Goal: Task Accomplishment & Management: Manage account settings

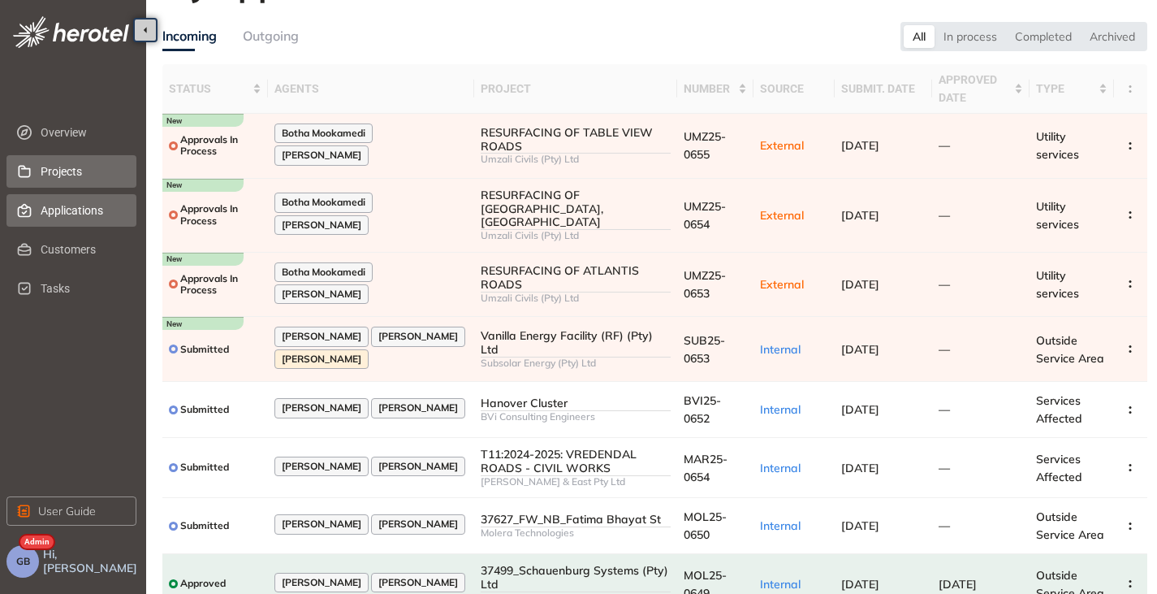
click at [71, 162] on span "Projects" at bounding box center [82, 171] width 83 height 32
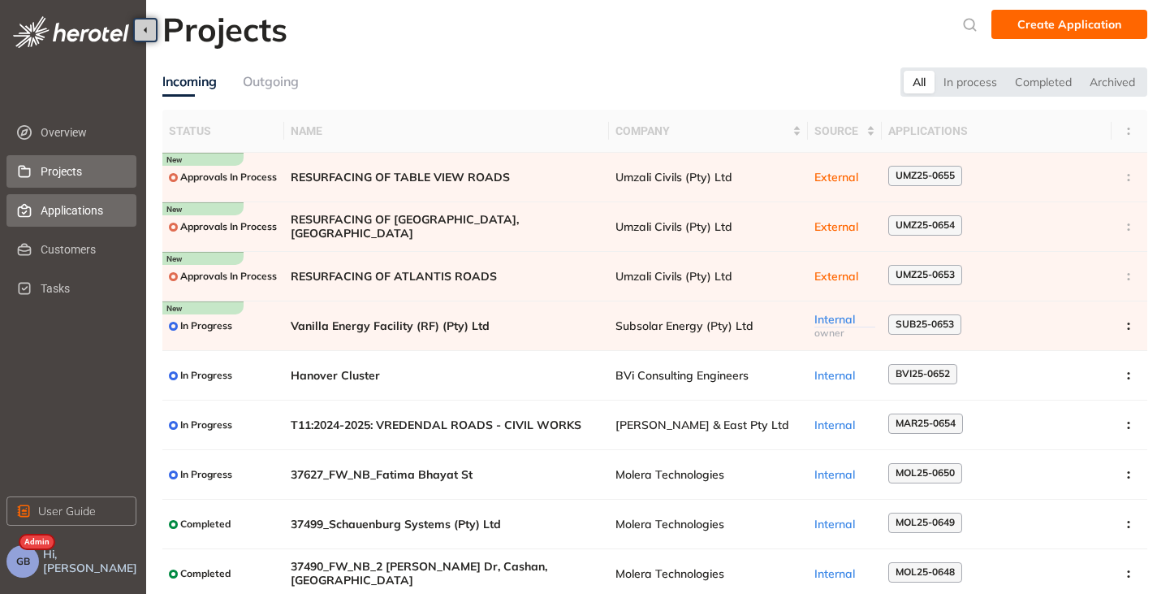
click at [64, 211] on span "Applications" at bounding box center [82, 210] width 83 height 32
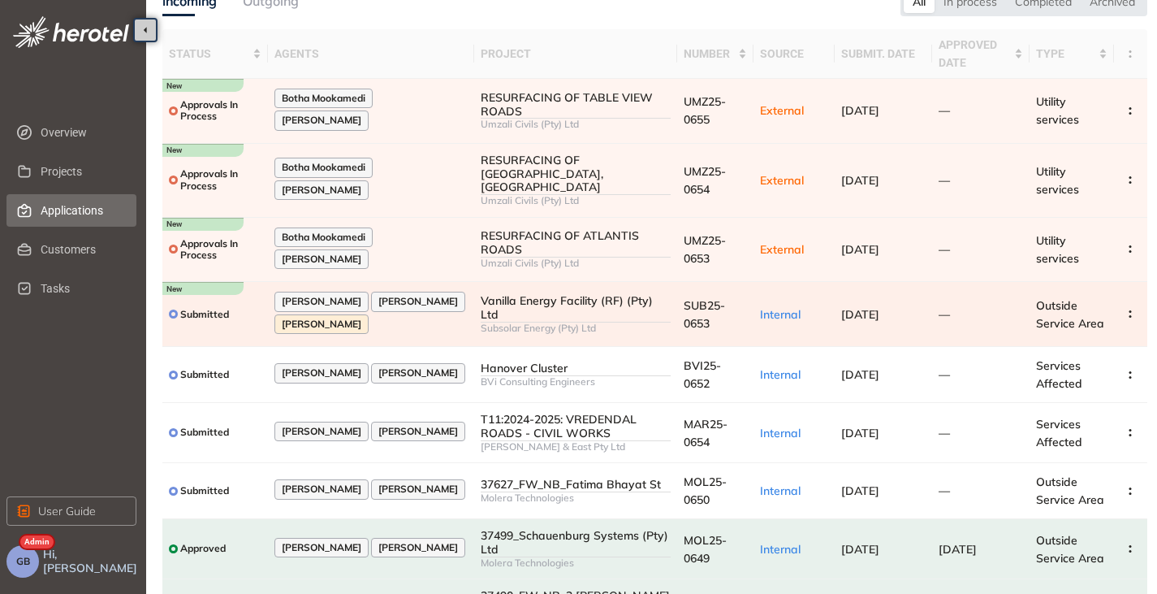
scroll to position [81, 0]
click at [24, 560] on span "GB" at bounding box center [23, 561] width 14 height 11
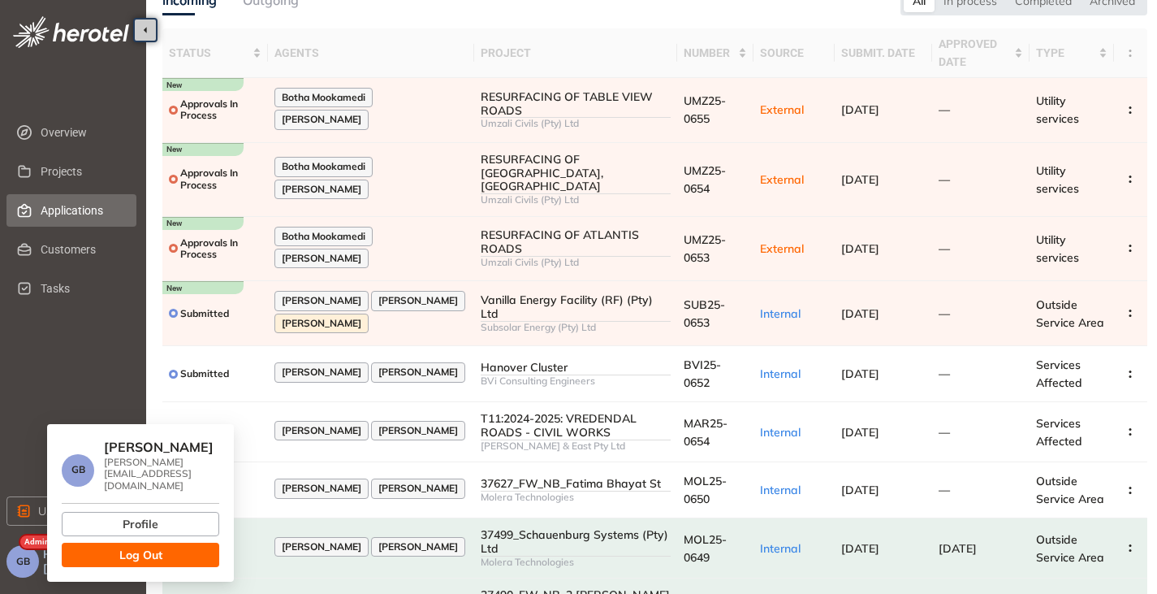
click at [121, 546] on span "Log Out" at bounding box center [140, 555] width 43 height 18
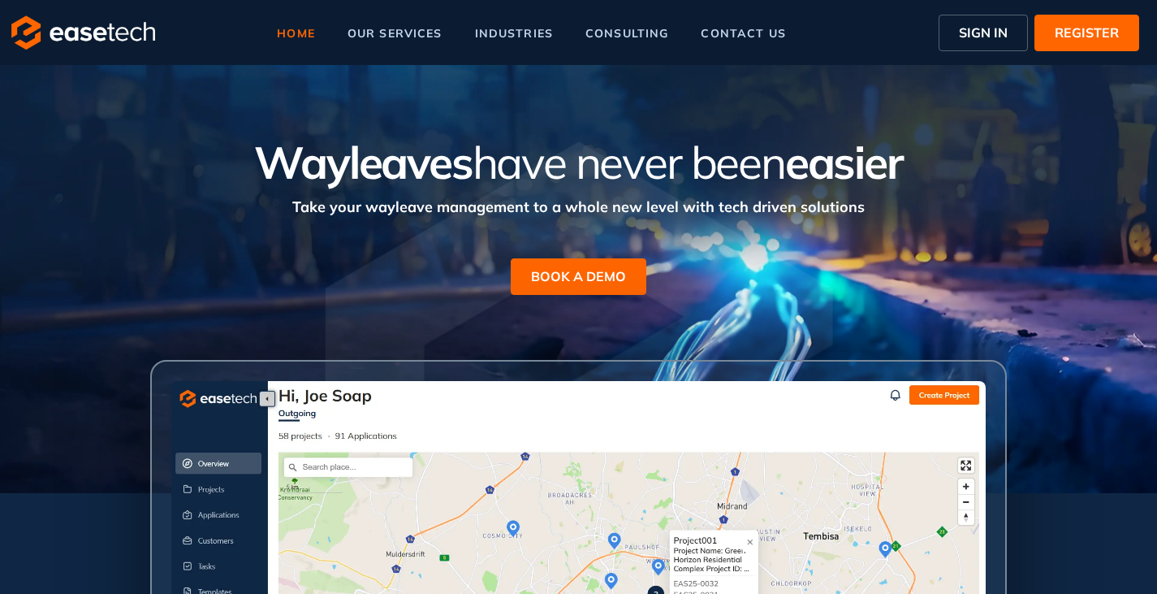
click at [971, 33] on span "SIGN IN" at bounding box center [983, 32] width 49 height 19
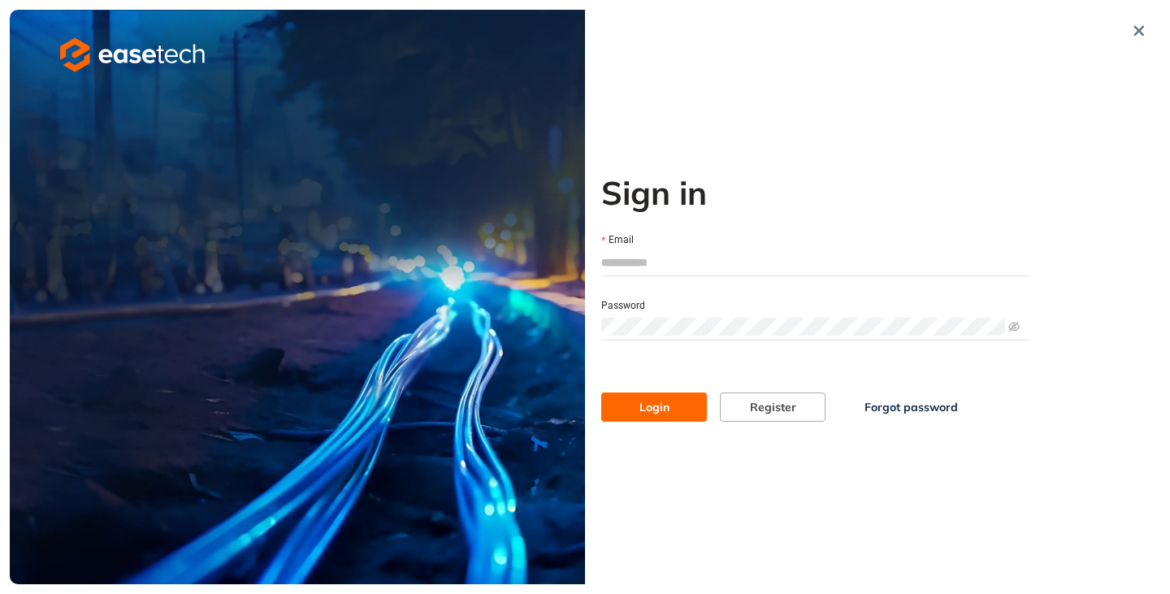
click at [690, 253] on input "Email" at bounding box center [814, 262] width 427 height 24
type input "**********"
click at [648, 413] on span "Login" at bounding box center [654, 407] width 30 height 18
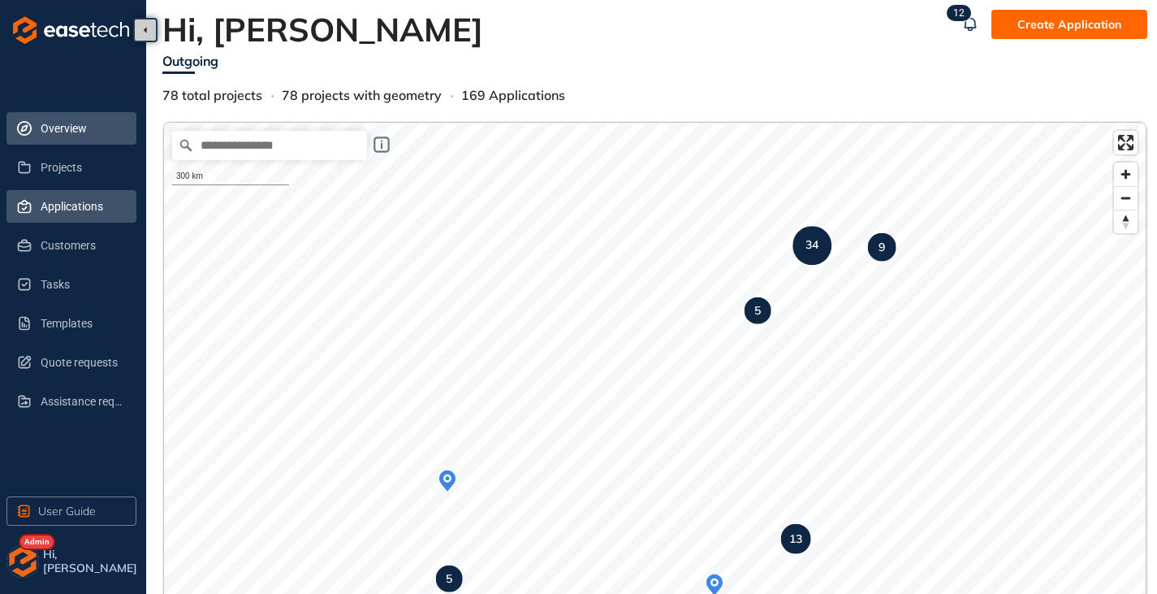
click at [102, 208] on span "Applications" at bounding box center [82, 206] width 83 height 32
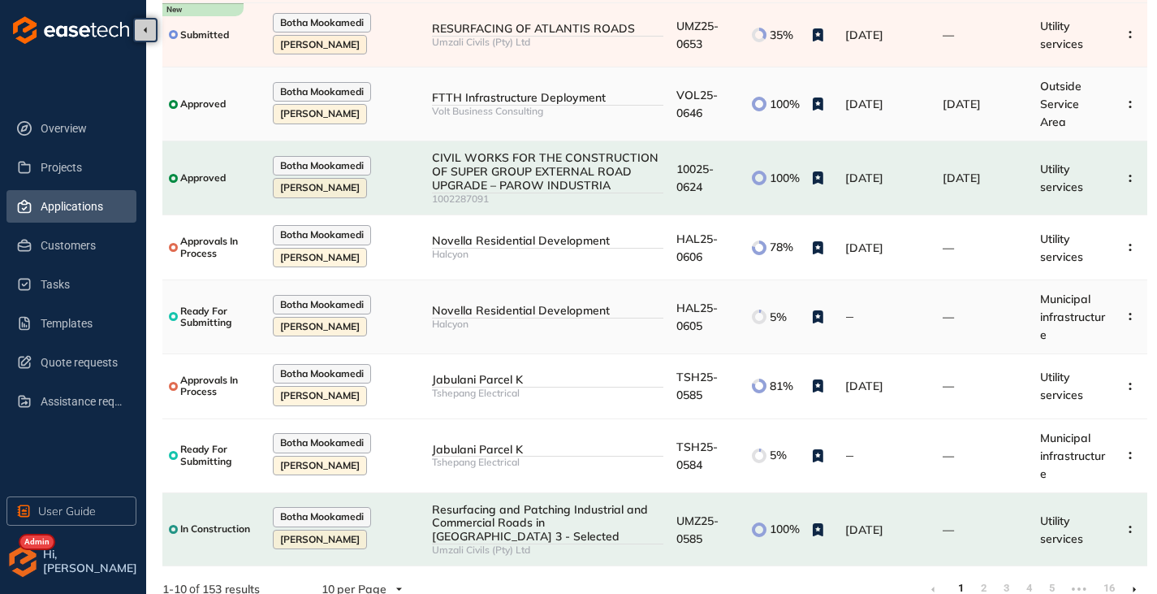
scroll to position [286, 0]
